Goal: Transaction & Acquisition: Obtain resource

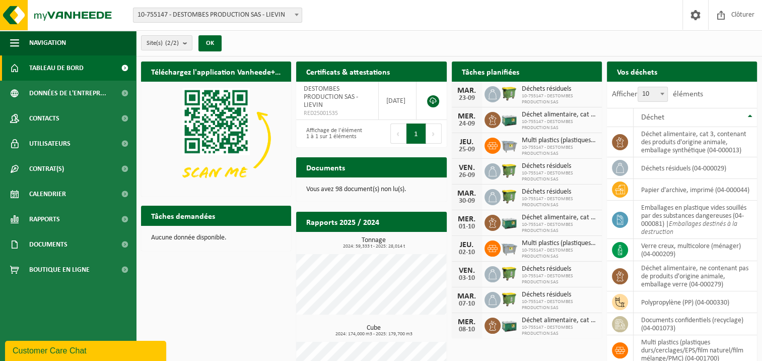
click at [123, 69] on span at bounding box center [124, 67] width 23 height 25
click at [124, 219] on span at bounding box center [124, 219] width 23 height 25
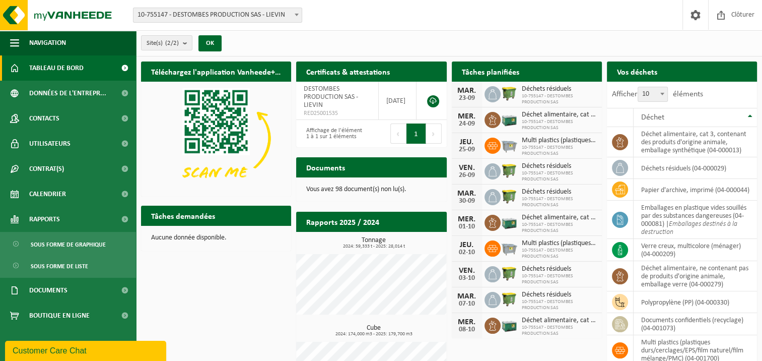
click at [125, 68] on span at bounding box center [124, 67] width 23 height 25
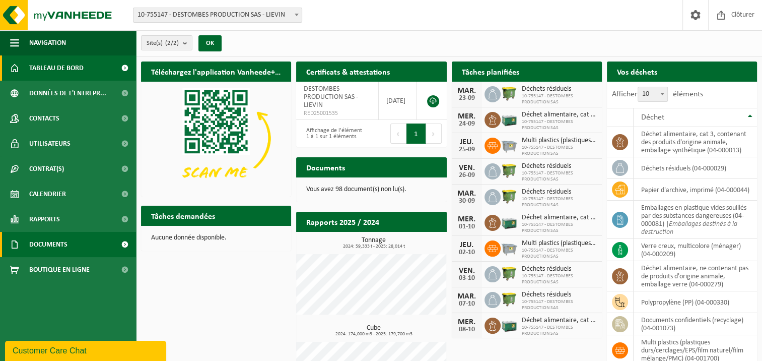
click at [122, 245] on span at bounding box center [124, 244] width 23 height 25
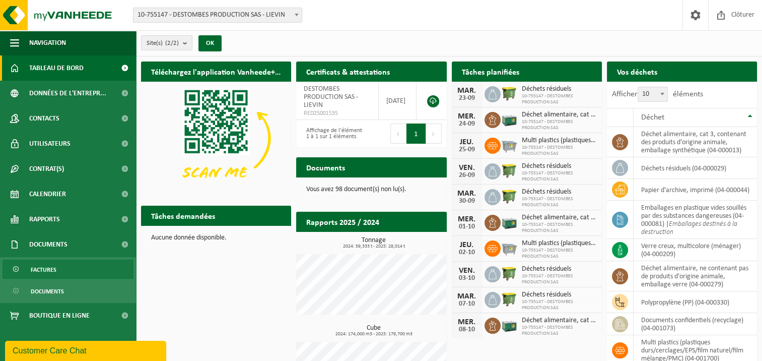
click at [60, 264] on link "Factures" at bounding box center [68, 269] width 131 height 19
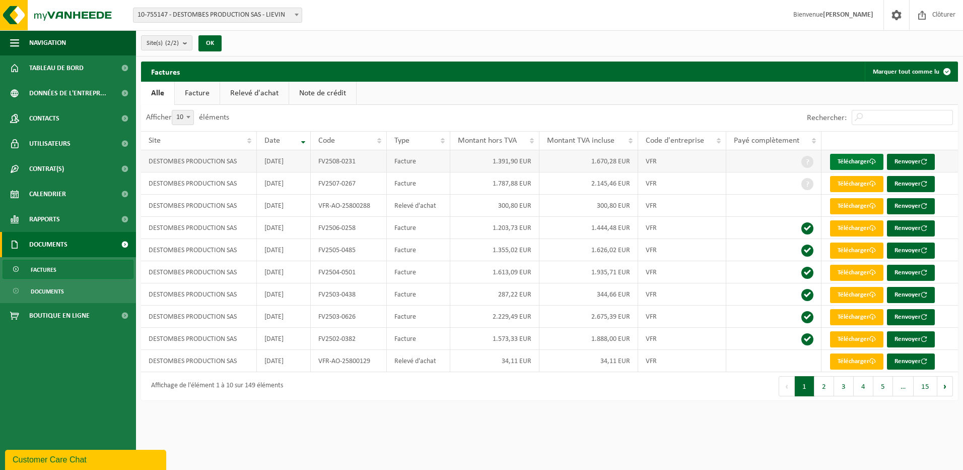
click at [769, 160] on link "Télécharger" at bounding box center [856, 162] width 53 height 16
click at [295, 15] on b at bounding box center [297, 15] width 4 height 3
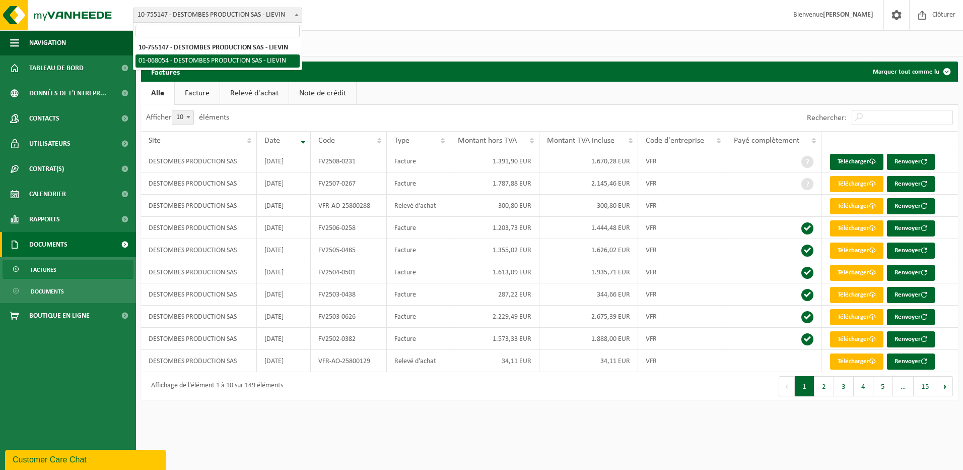
select select "450"
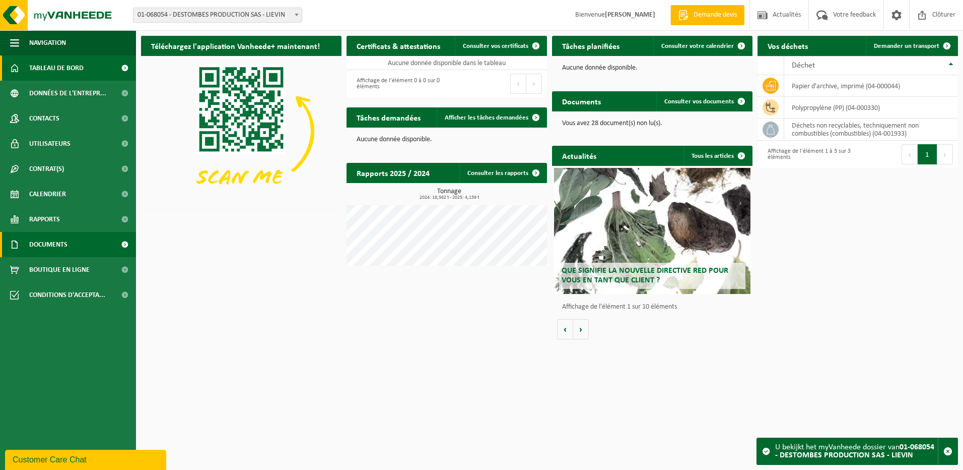
click at [121, 243] on span at bounding box center [124, 244] width 23 height 25
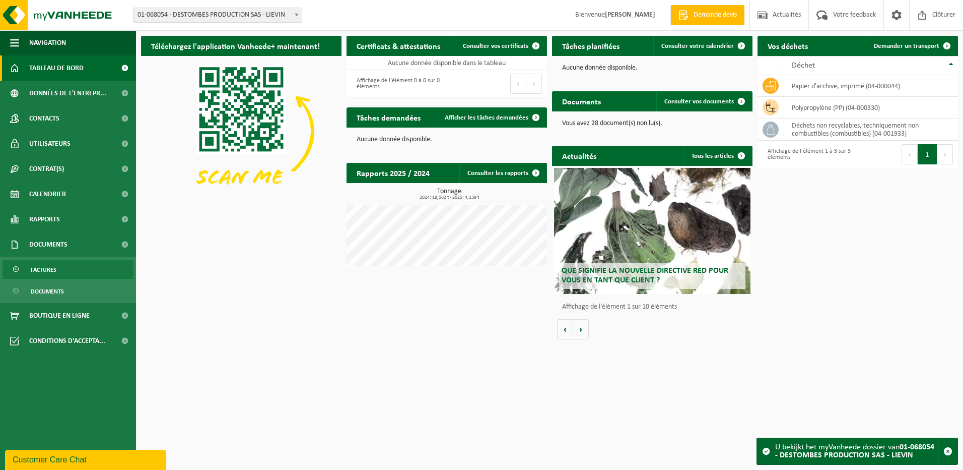
click at [65, 269] on link "Factures" at bounding box center [68, 269] width 131 height 19
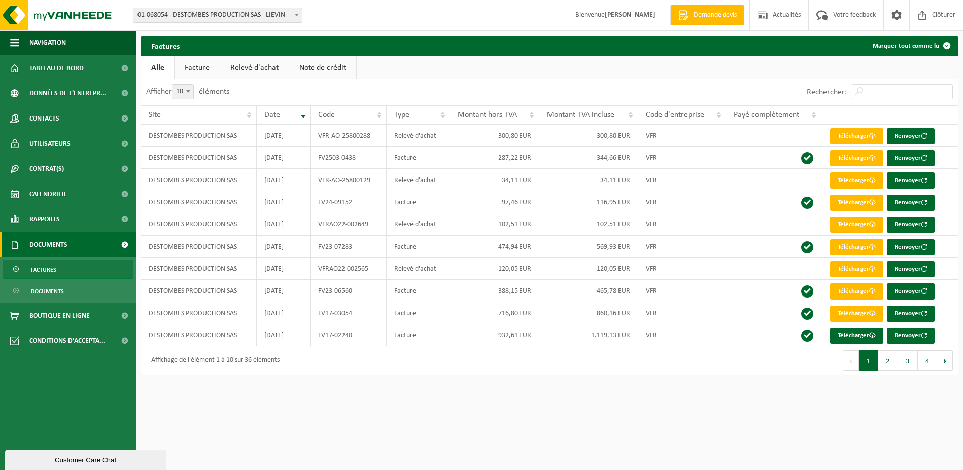
click at [296, 18] on span at bounding box center [297, 14] width 10 height 13
click at [220, 202] on td "DESTOMBES PRODUCTION SAS" at bounding box center [199, 202] width 116 height 22
